Goal: Information Seeking & Learning: Understand process/instructions

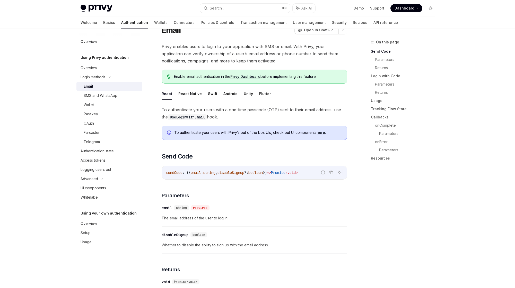
scroll to position [29, 0]
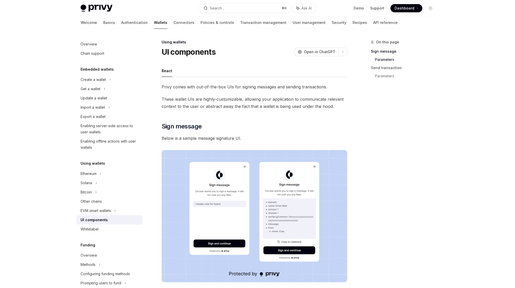
scroll to position [393, 0]
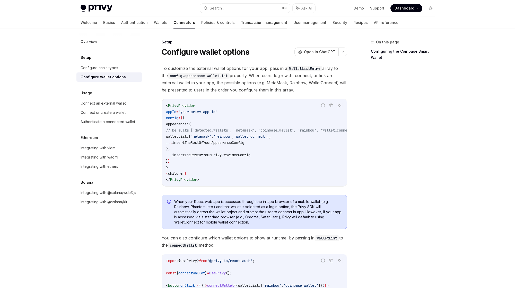
scroll to position [673, 0]
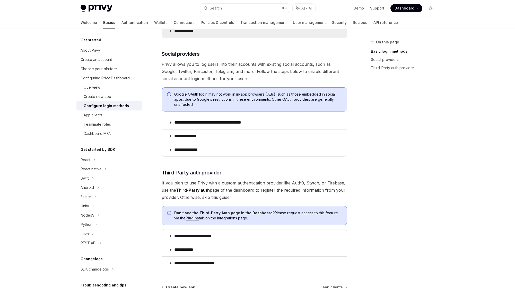
scroll to position [146, 0]
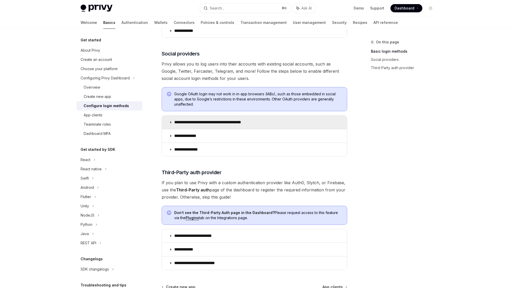
click at [168, 122] on summary "**********" at bounding box center [254, 122] width 185 height 13
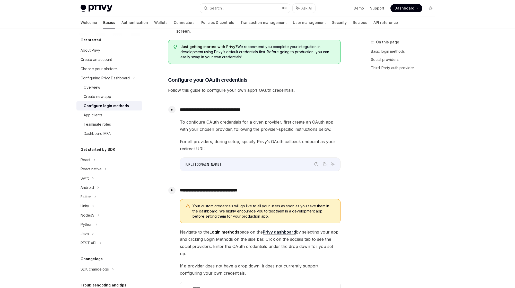
scroll to position [389, 0]
